Goal: Task Accomplishment & Management: Use online tool/utility

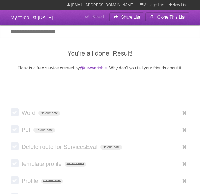
scroll to position [132, 0]
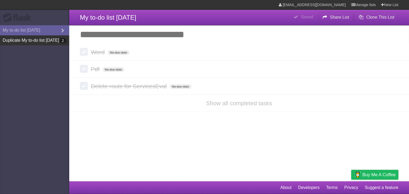
click at [15, 45] on link "Duplicate My to-do list [DATE] 2" at bounding box center [34, 40] width 69 height 10
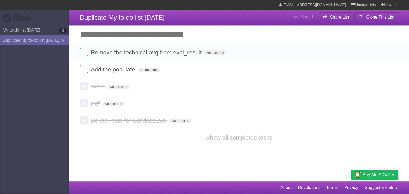
click at [159, 158] on article "**********" at bounding box center [204, 90] width 409 height 181
click at [87, 49] on label at bounding box center [84, 52] width 8 height 8
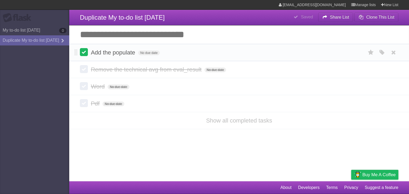
drag, startPoint x: 0, startPoint y: 0, endPoint x: 84, endPoint y: 51, distance: 98.6
click at [84, 51] on label at bounding box center [84, 52] width 8 height 8
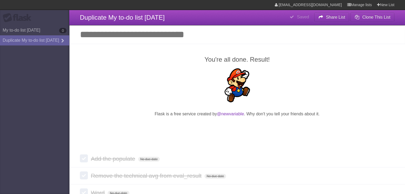
scroll to position [59, 0]
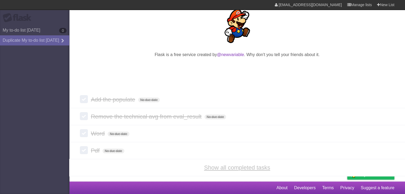
click at [221, 164] on link "Show all completed tasks" at bounding box center [237, 167] width 66 height 7
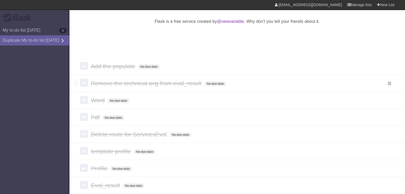
scroll to position [92, 0]
